Goal: Information Seeking & Learning: Learn about a topic

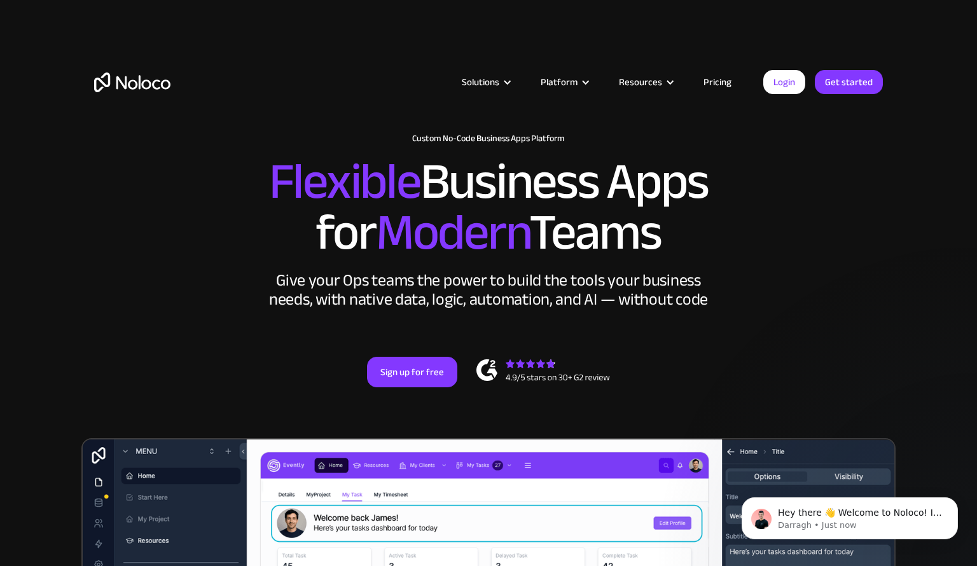
click at [200, 380] on div "Sign up for free" at bounding box center [488, 372] width 789 height 31
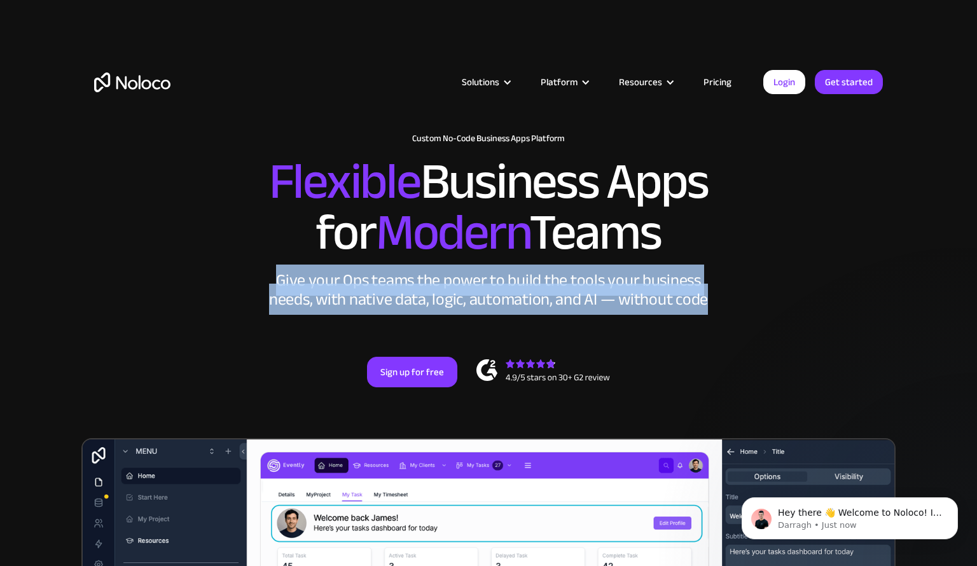
drag, startPoint x: 279, startPoint y: 282, endPoint x: 702, endPoint y: 308, distance: 423.7
click at [702, 308] on div "Give your Ops teams the power to build the tools your business needs, with nati…" at bounding box center [488, 290] width 445 height 38
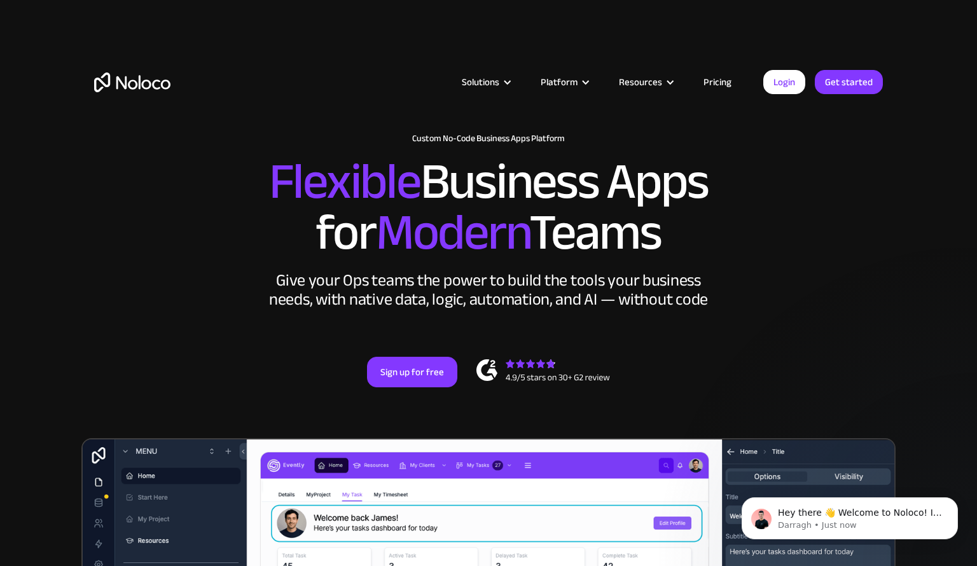
click at [478, 209] on span "Modern" at bounding box center [452, 232] width 153 height 95
click at [77, 113] on div "Solutions Use Cases Business Types Project Management Keep track of customers, …" at bounding box center [488, 72] width 977 height 145
click at [714, 78] on link "Pricing" at bounding box center [718, 82] width 60 height 17
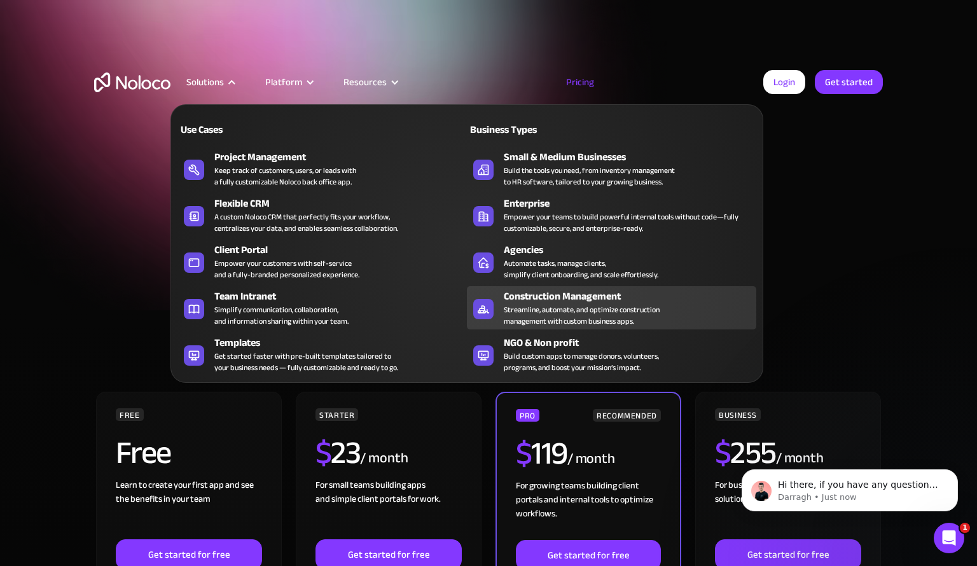
click at [624, 312] on div "Streamline, automate, and optimize construction management with custom business…" at bounding box center [582, 315] width 156 height 23
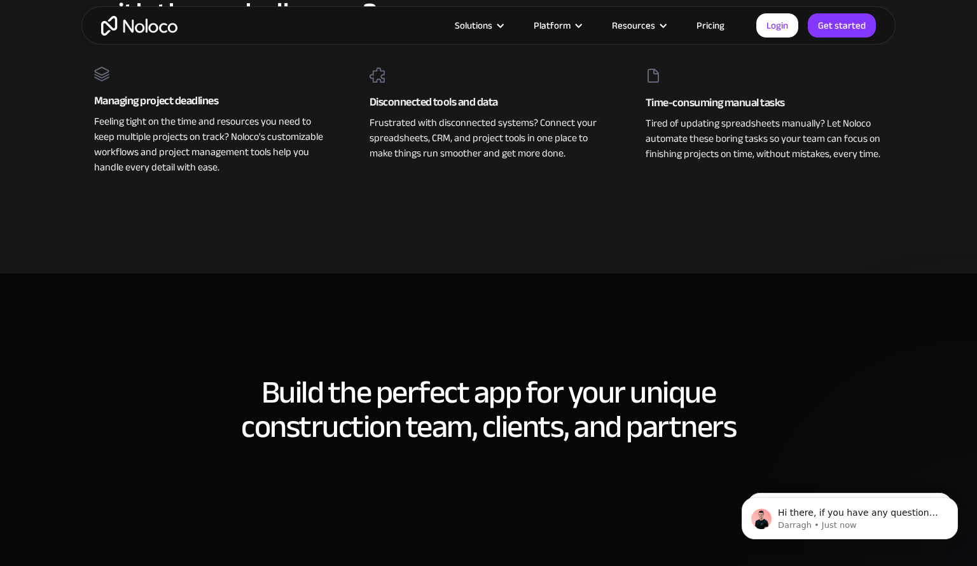
scroll to position [445, 0]
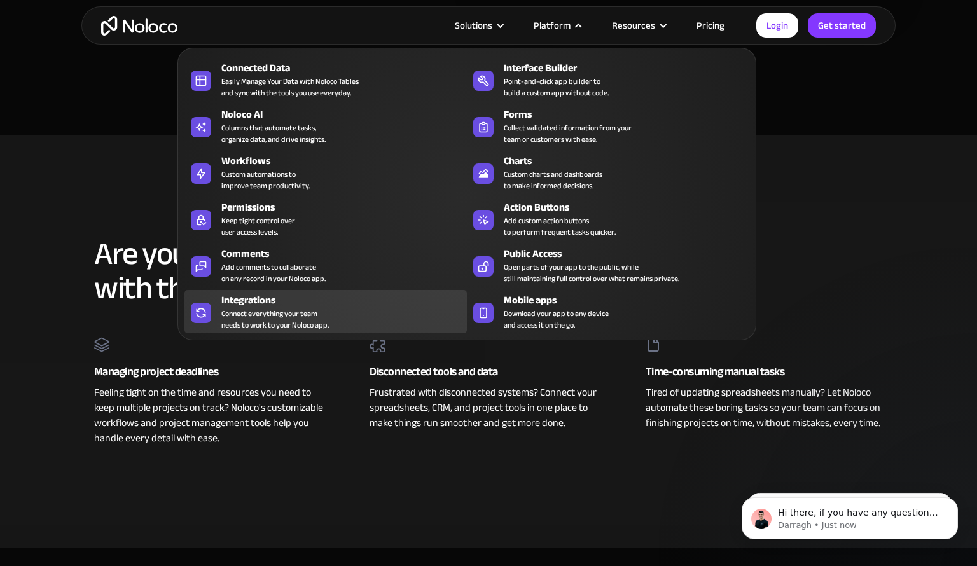
click at [290, 321] on div "Connect everything your team needs to work to your Noloco app." at bounding box center [274, 319] width 107 height 23
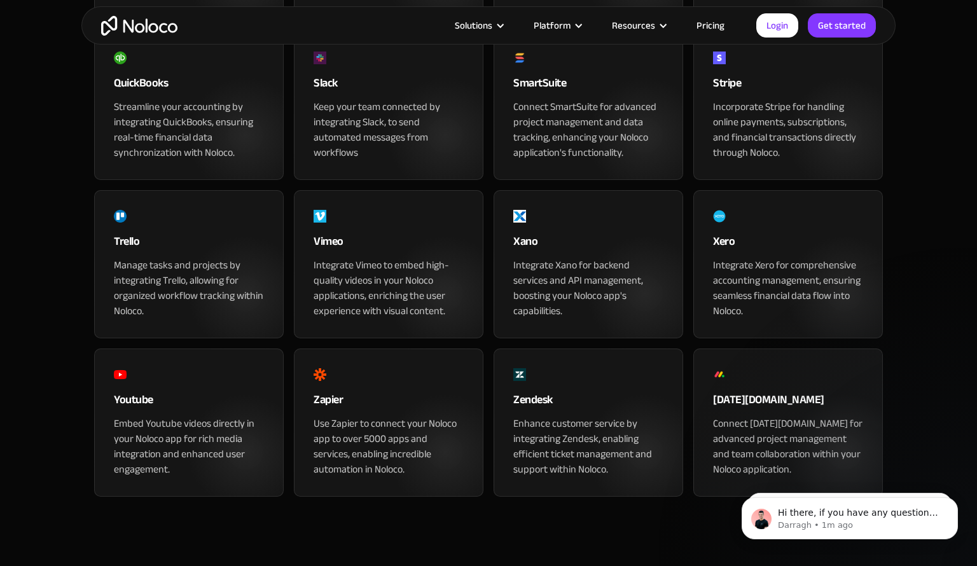
scroll to position [1145, 0]
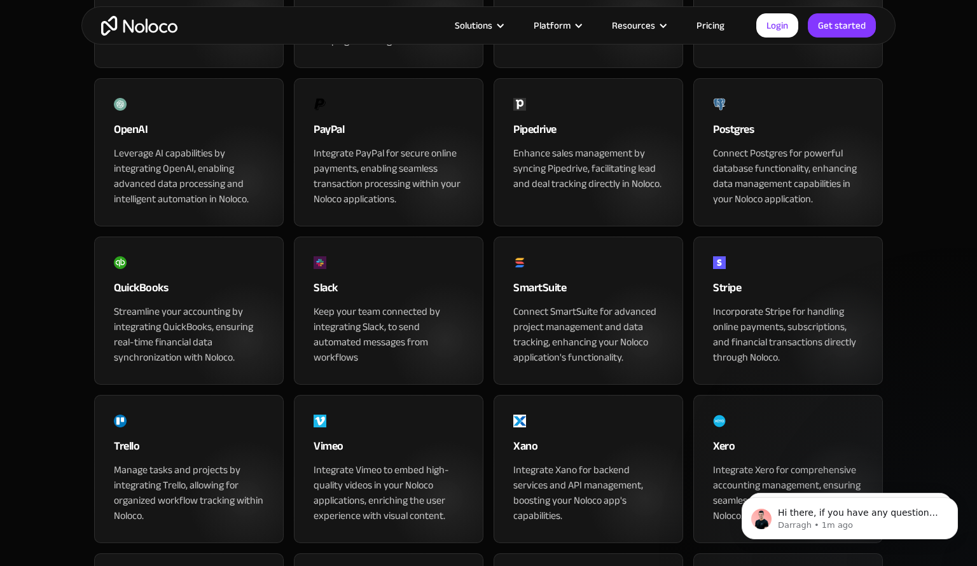
click at [758, 207] on div "Connect Postgres for powerful database functionality, enhancing data management…" at bounding box center [788, 176] width 150 height 61
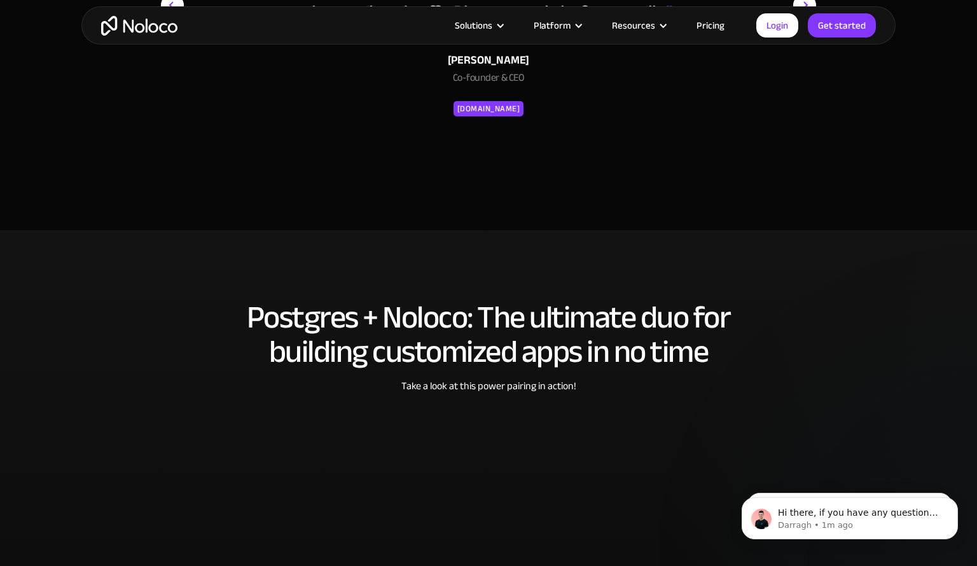
scroll to position [2799, 0]
